Goal: Task Accomplishment & Management: Use online tool/utility

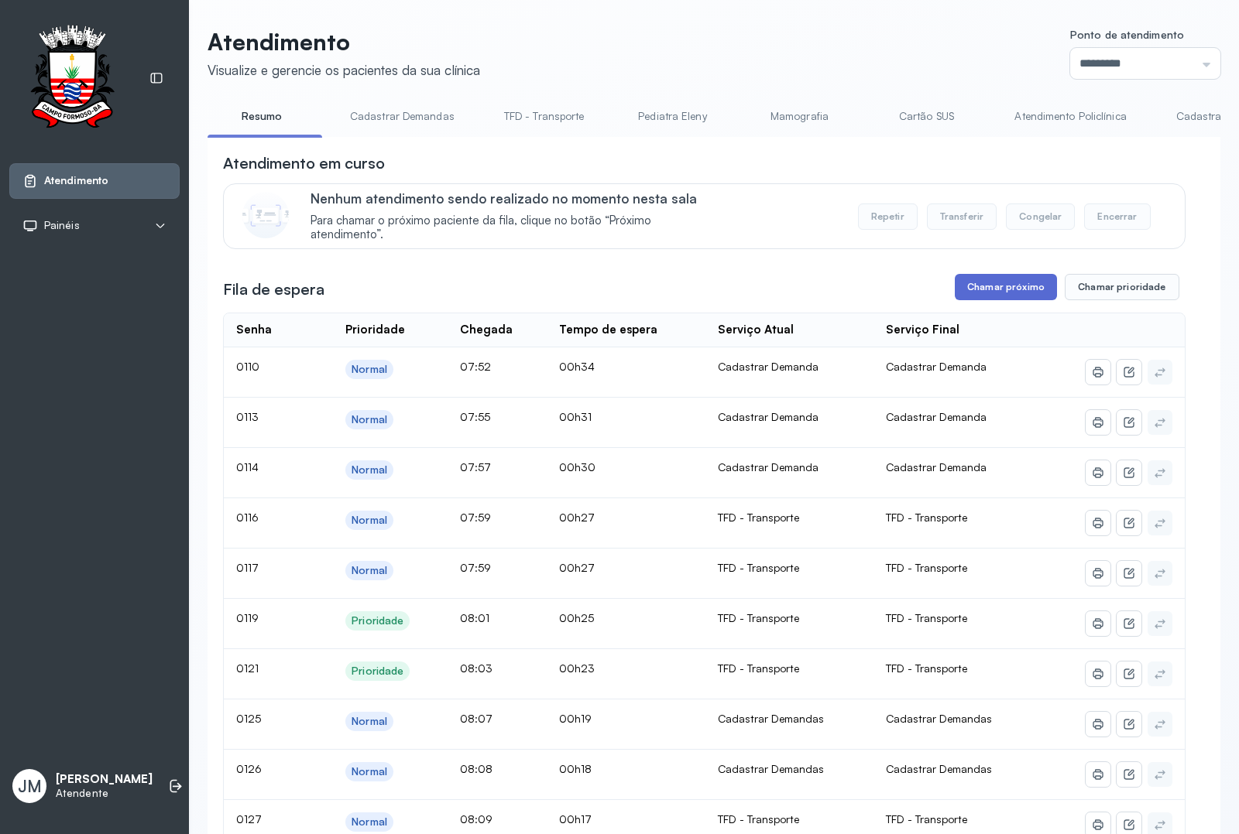
click at [979, 283] on button "Chamar próximo" at bounding box center [1005, 287] width 102 height 26
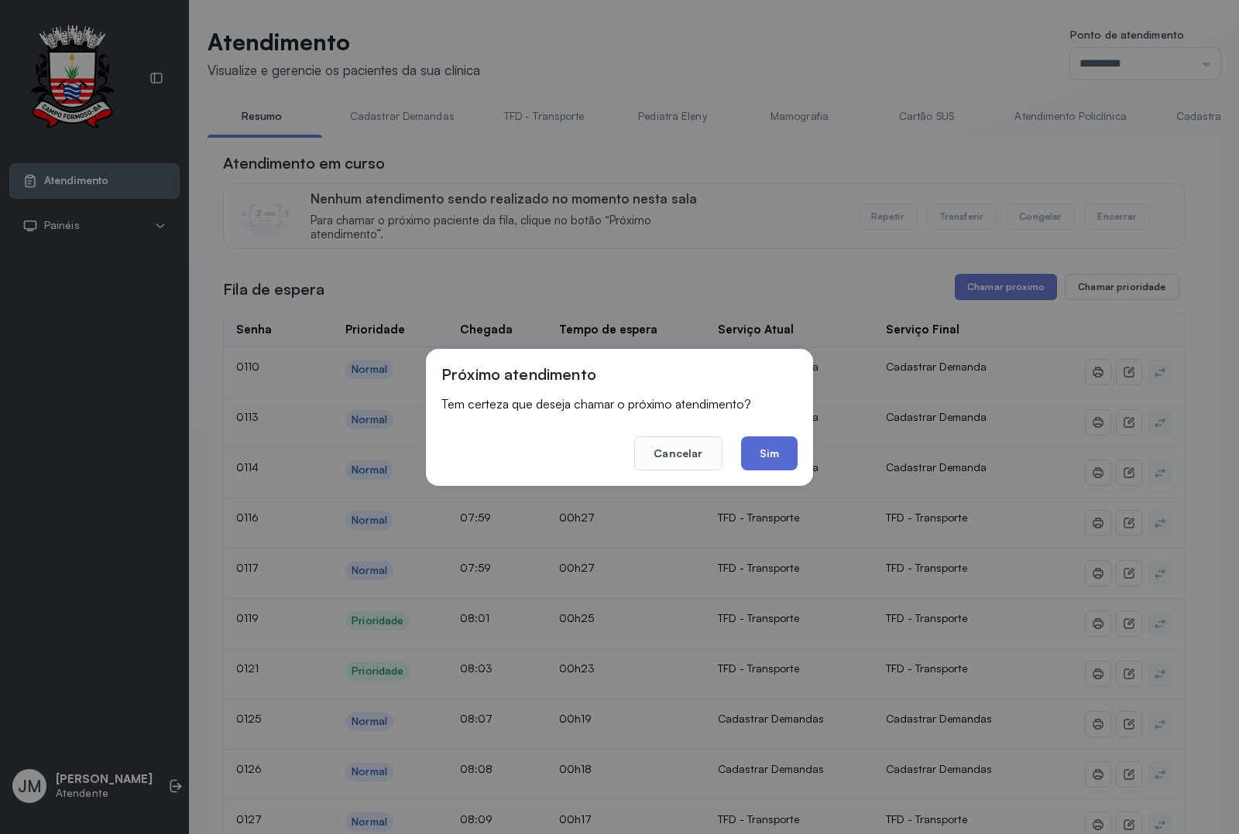
click at [757, 454] on button "Sim" at bounding box center [769, 454] width 57 height 34
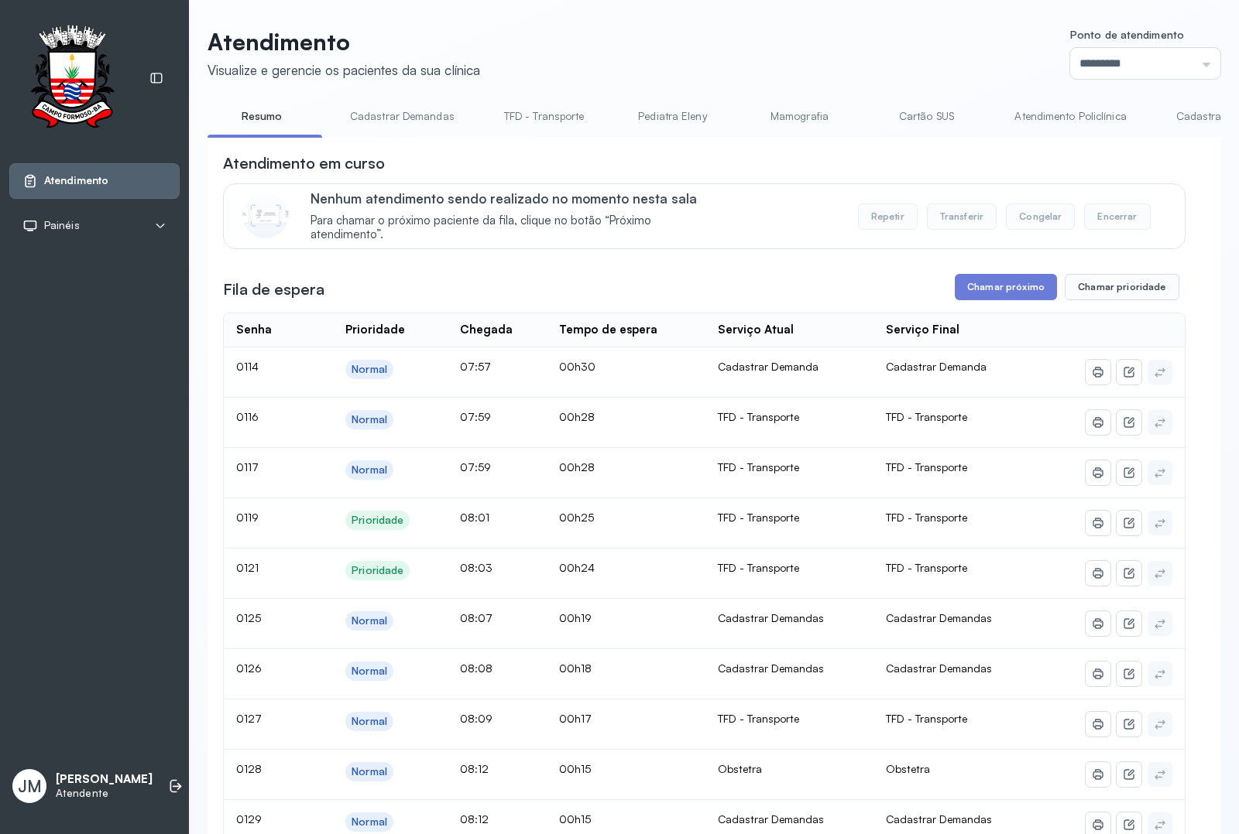
click at [990, 46] on div "Ponto de atendimento ********* Nenhum Guichê 01 Guichê 02 Guichê 03 Guichê 04 G…" at bounding box center [1145, 54] width 150 height 50
click at [990, 59] on input "*********" at bounding box center [1145, 63] width 150 height 31
type input "*********"
click at [990, 300] on div "Atendimento Visualize e gerencie os pacientes da sua clínica Ponto de atendimen…" at bounding box center [713, 750] width 1013 height 1444
click at [966, 279] on button "Chamar próximo" at bounding box center [1005, 287] width 102 height 26
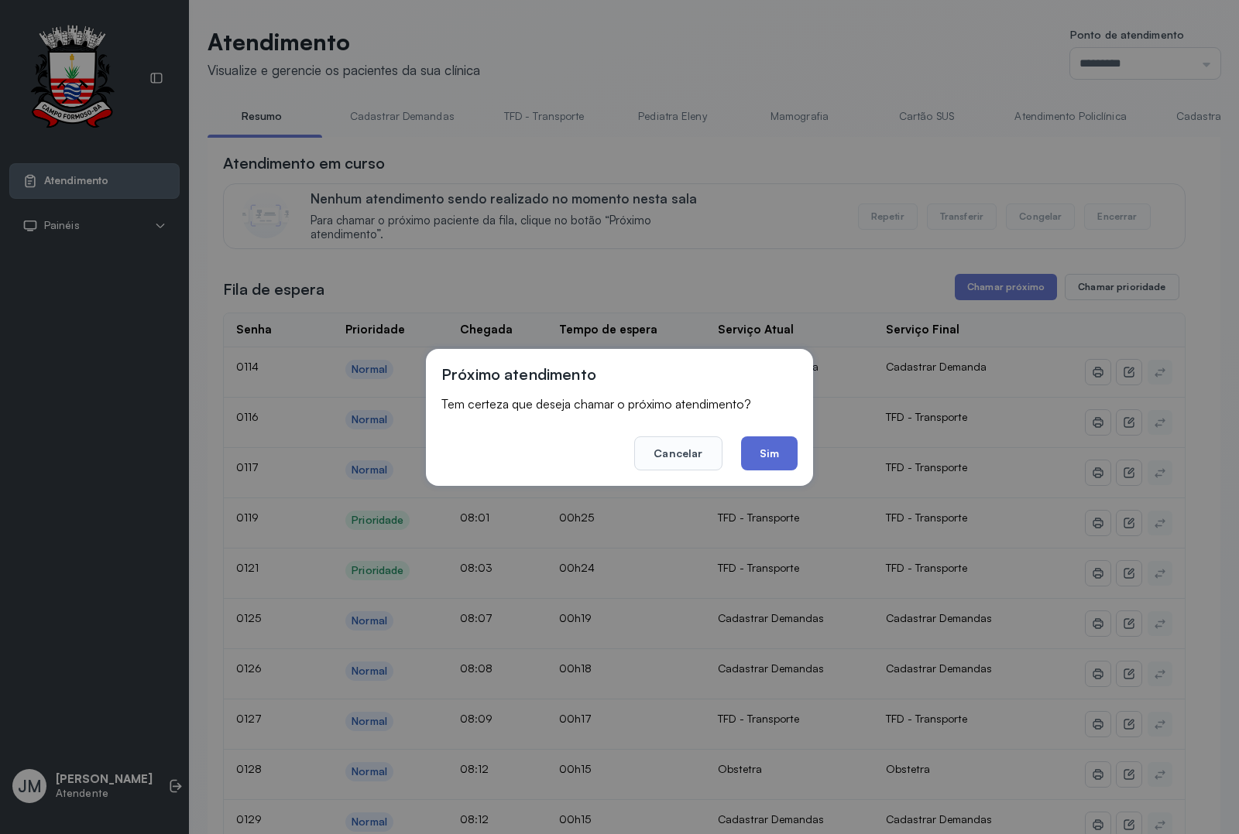
click at [767, 467] on button "Sim" at bounding box center [769, 454] width 57 height 34
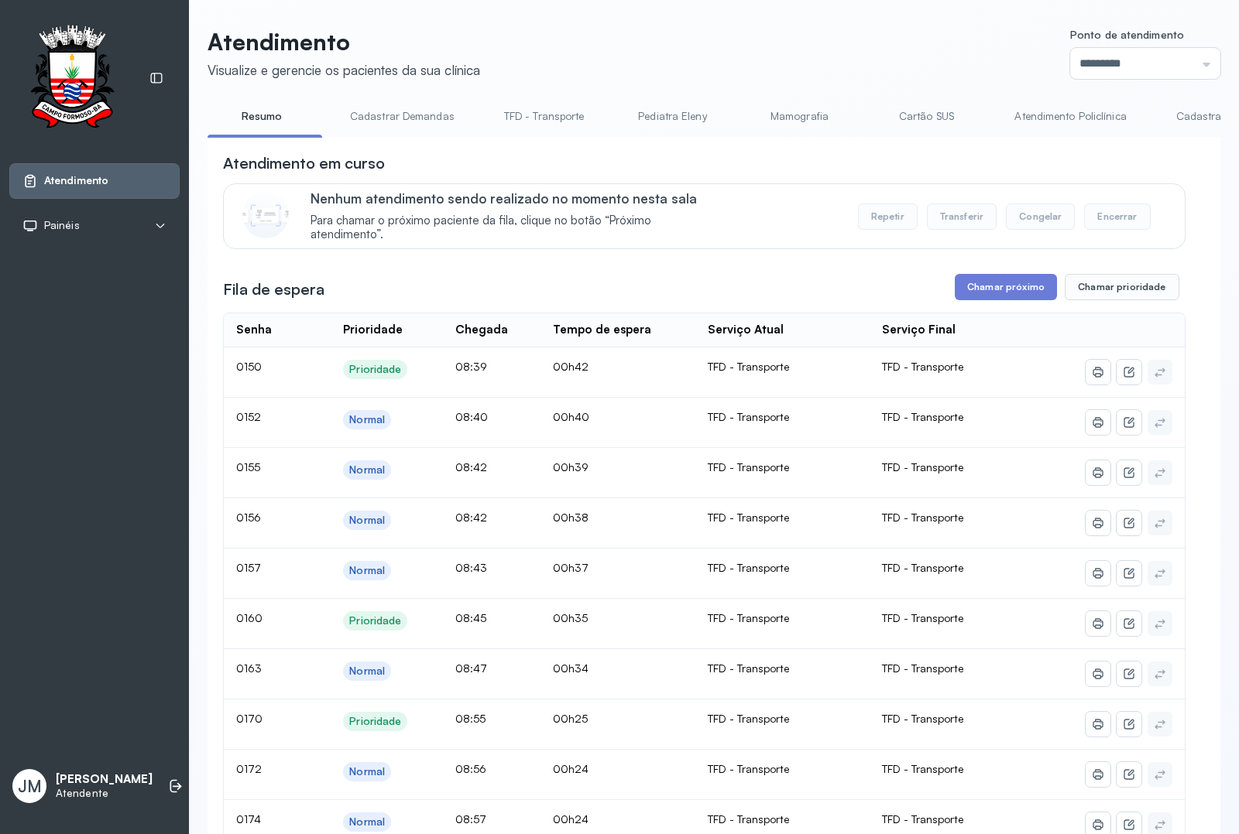
click at [990, 112] on link "Atendimento Policlínica" at bounding box center [1070, 117] width 142 height 26
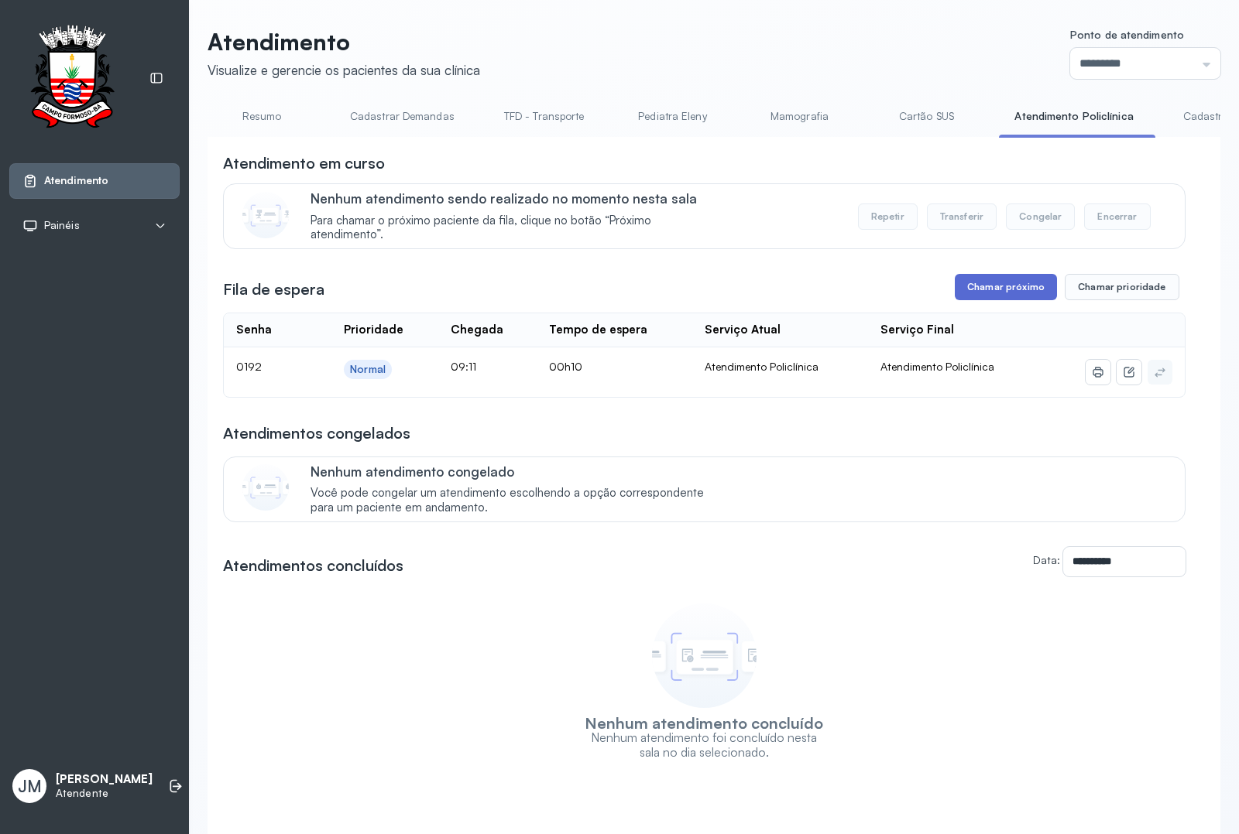
click at [968, 290] on button "Chamar próximo" at bounding box center [1005, 287] width 102 height 26
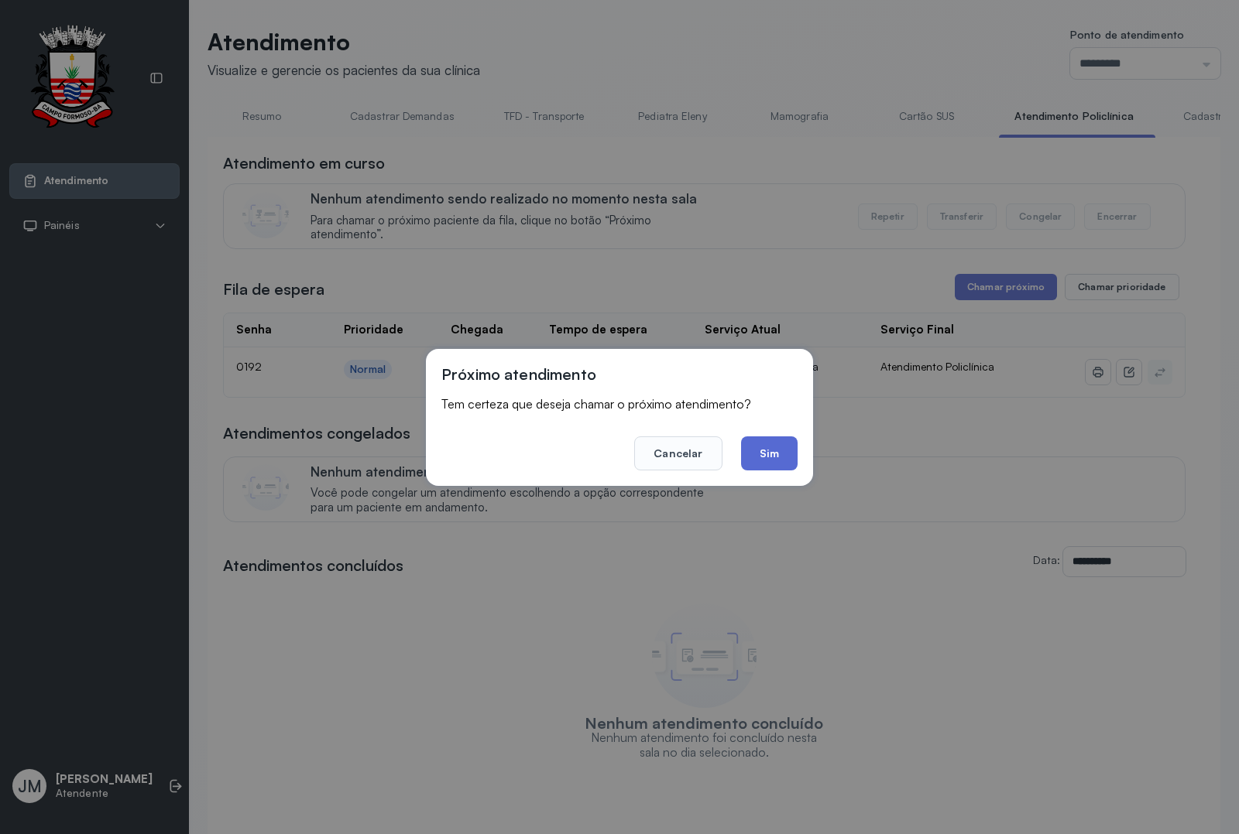
click at [770, 450] on button "Sim" at bounding box center [769, 454] width 57 height 34
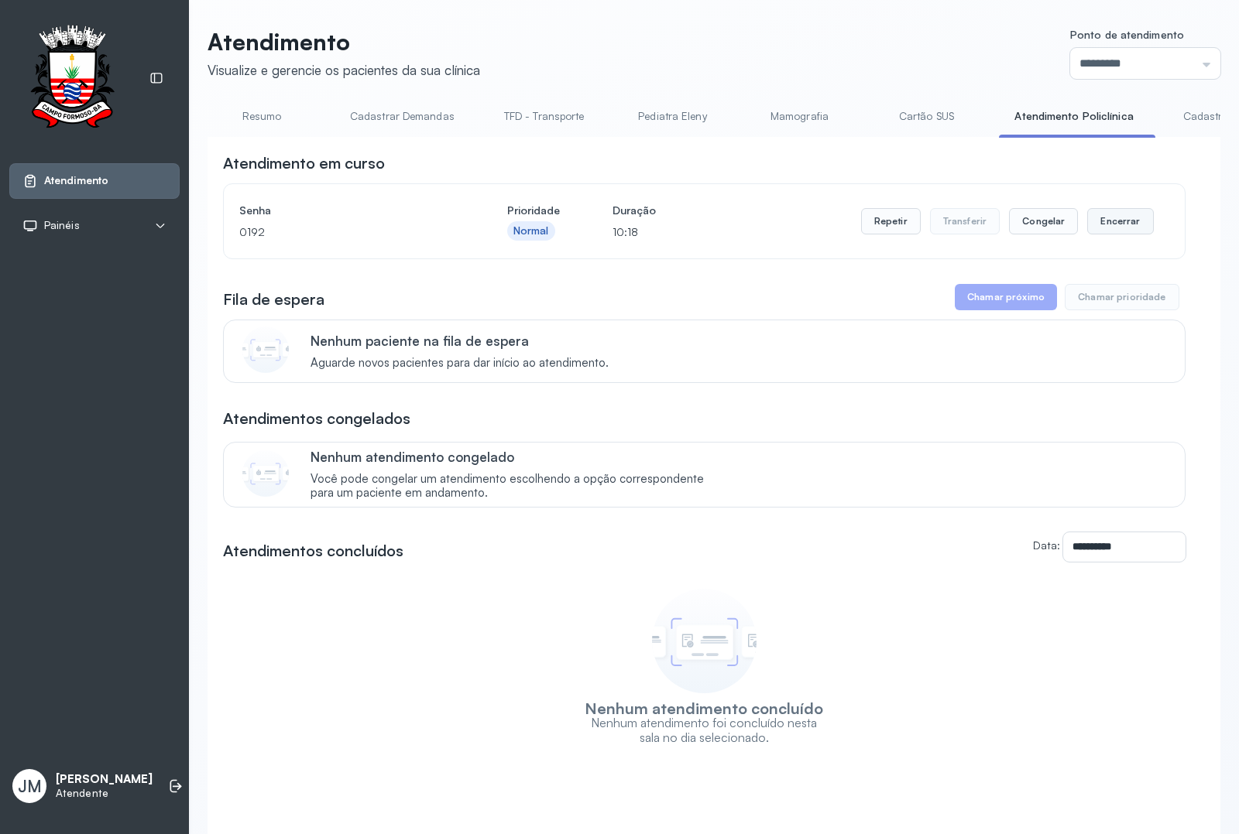
click at [990, 219] on button "Encerrar" at bounding box center [1120, 221] width 66 height 26
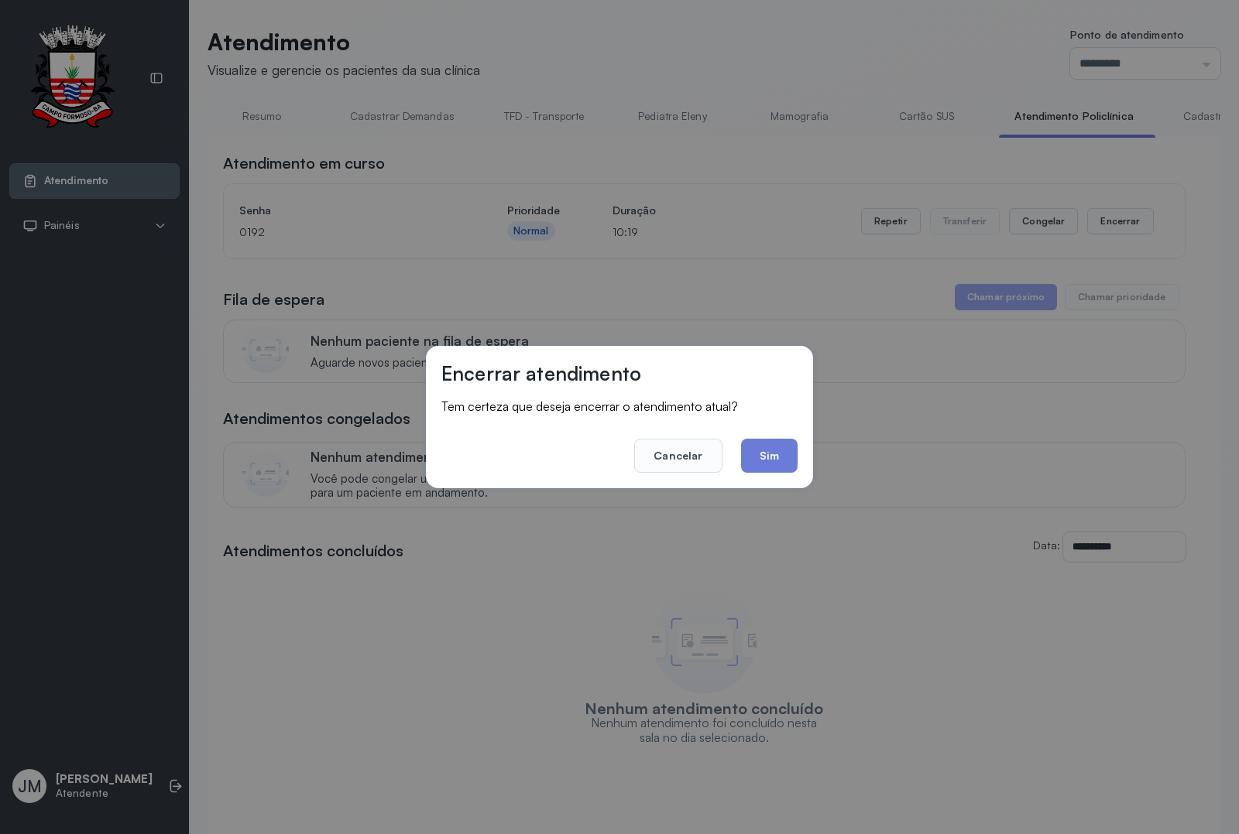
click at [762, 446] on button "Sim" at bounding box center [769, 456] width 57 height 34
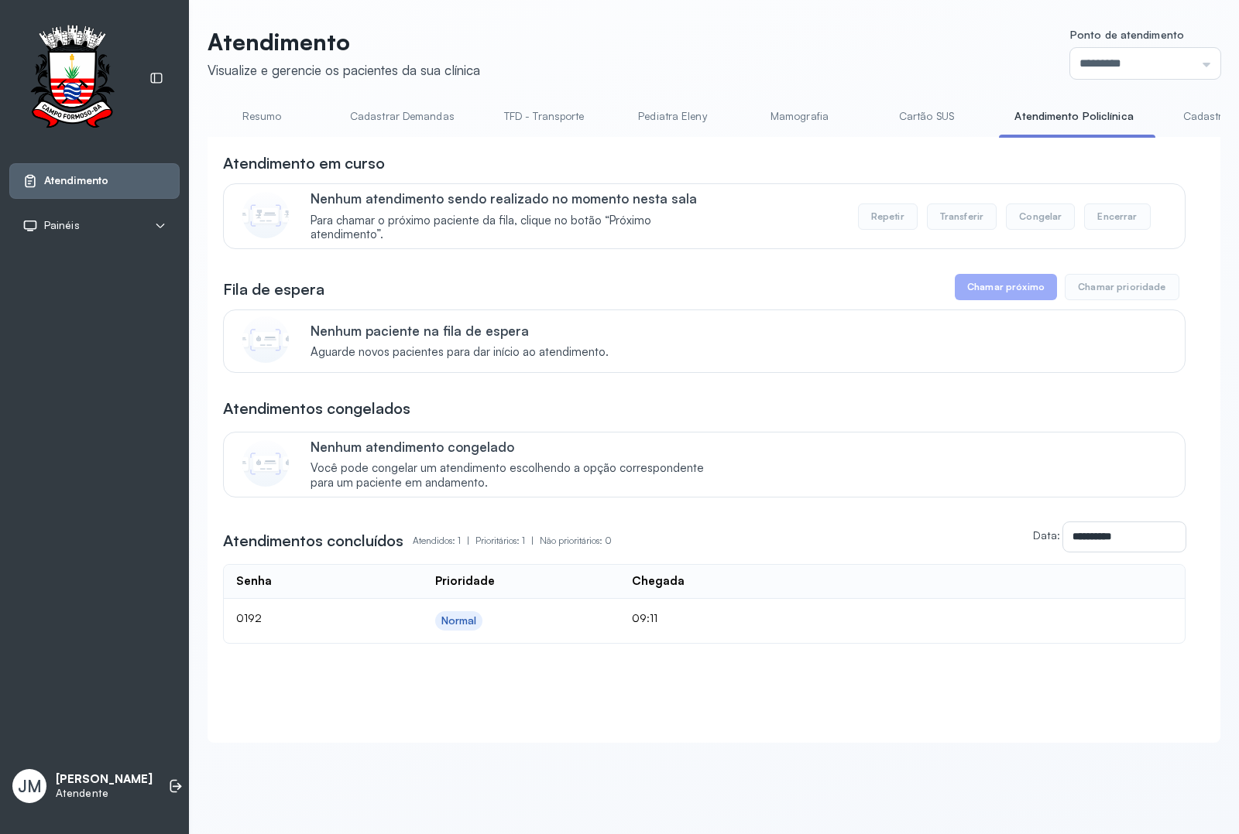
click at [261, 111] on link "Resumo" at bounding box center [261, 117] width 108 height 26
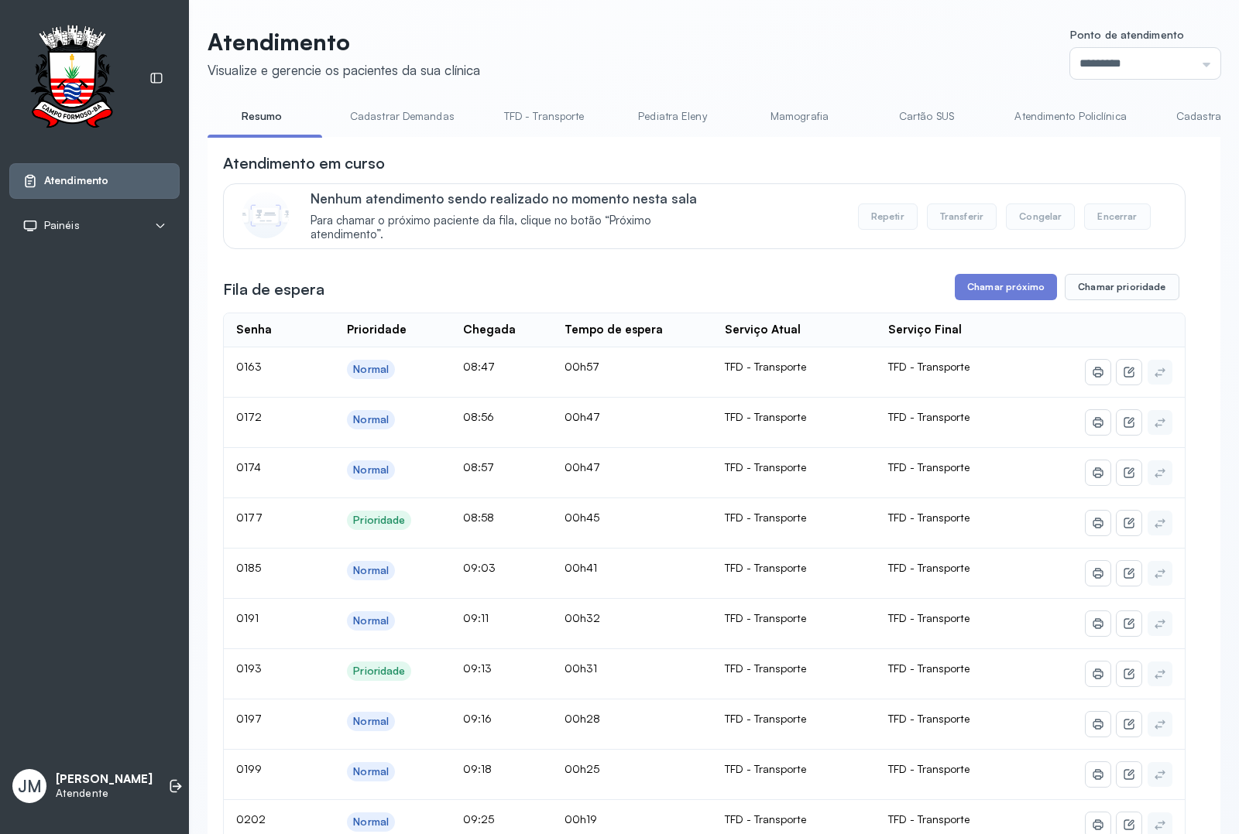
click at [406, 113] on link "Cadastrar Demandas" at bounding box center [401, 117] width 135 height 26
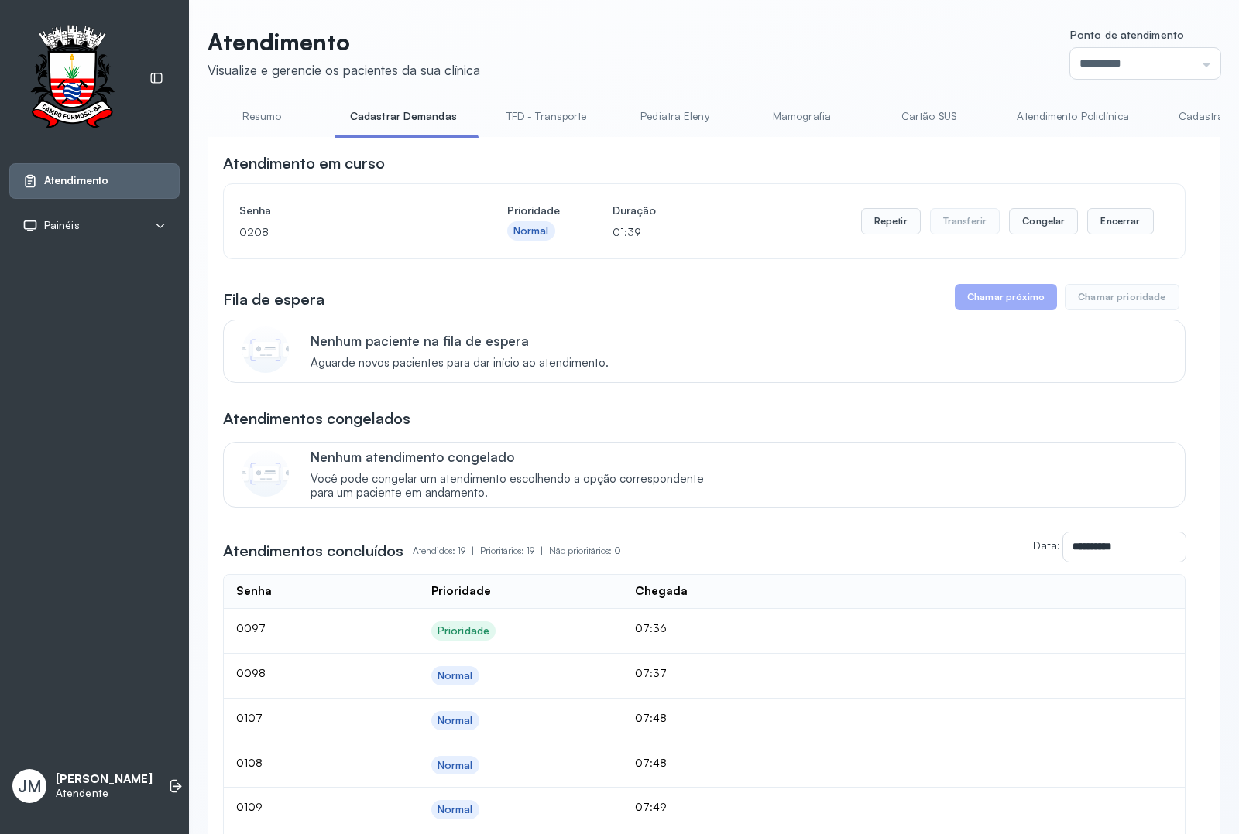
click at [990, 107] on link "Cadastrar Demanda" at bounding box center [1228, 117] width 130 height 26
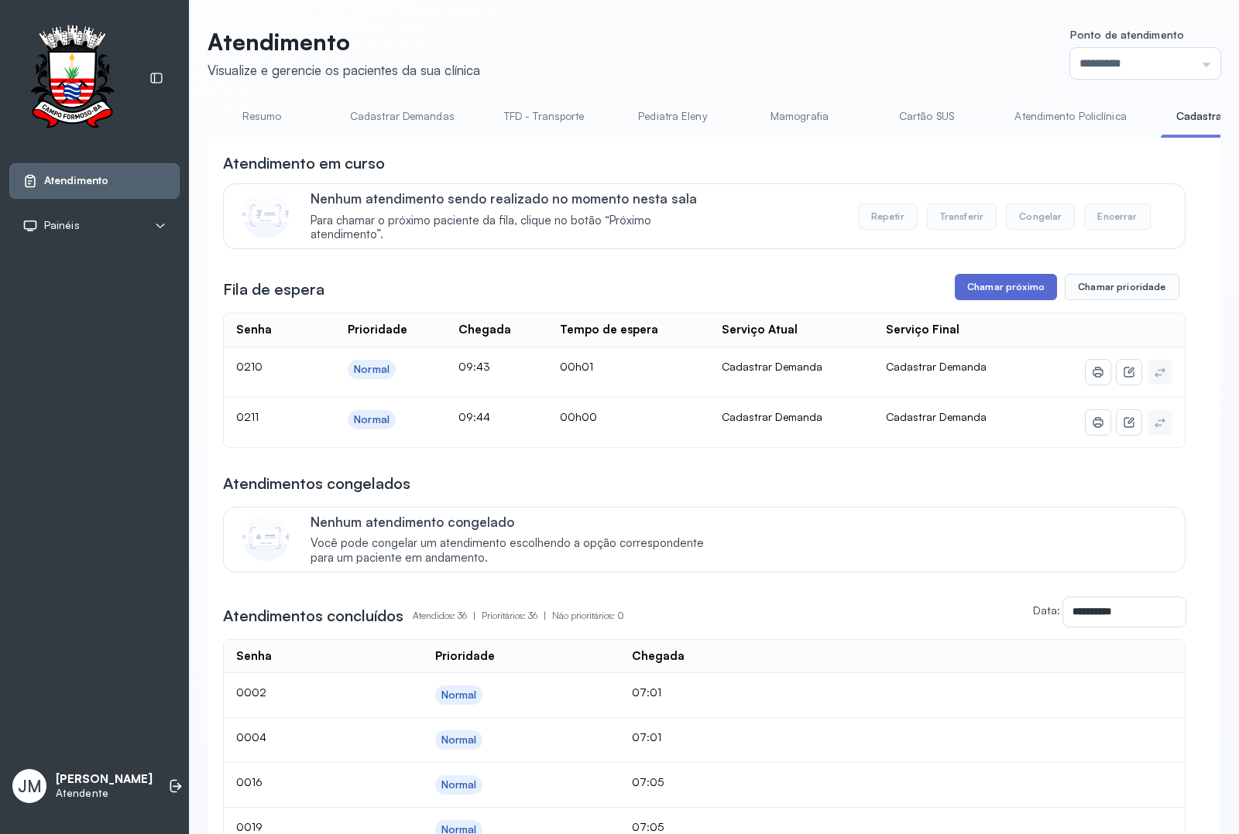
click at [961, 294] on button "Chamar próximo" at bounding box center [1005, 287] width 102 height 26
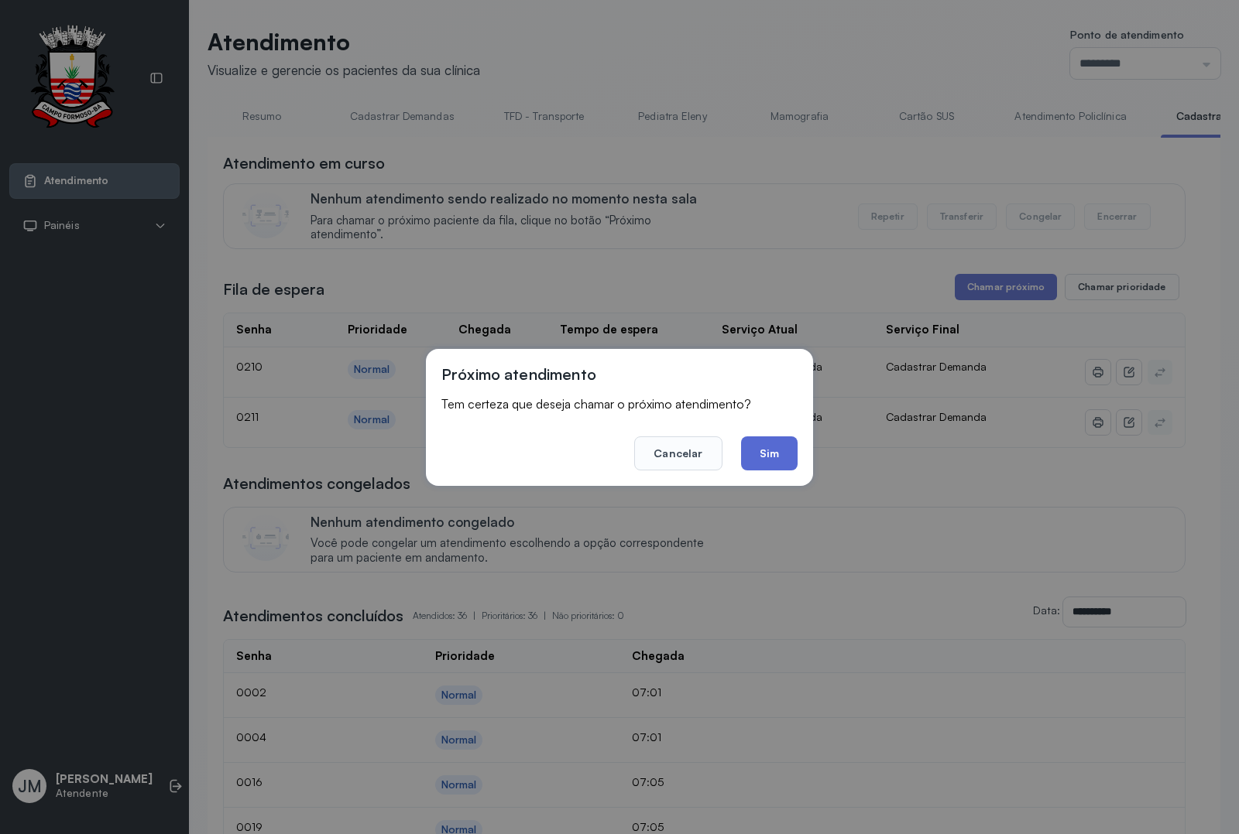
click at [760, 450] on button "Sim" at bounding box center [769, 454] width 57 height 34
